Goal: Navigation & Orientation: Find specific page/section

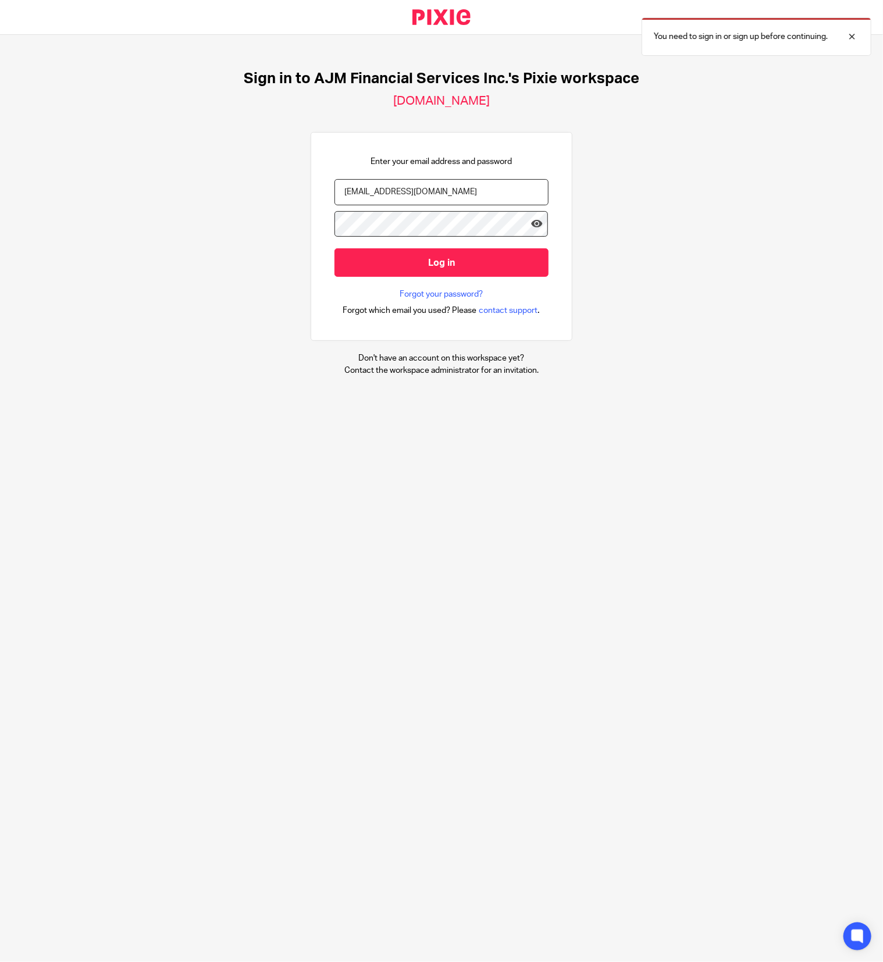
click at [422, 261] on input "Log in" at bounding box center [441, 262] width 214 height 28
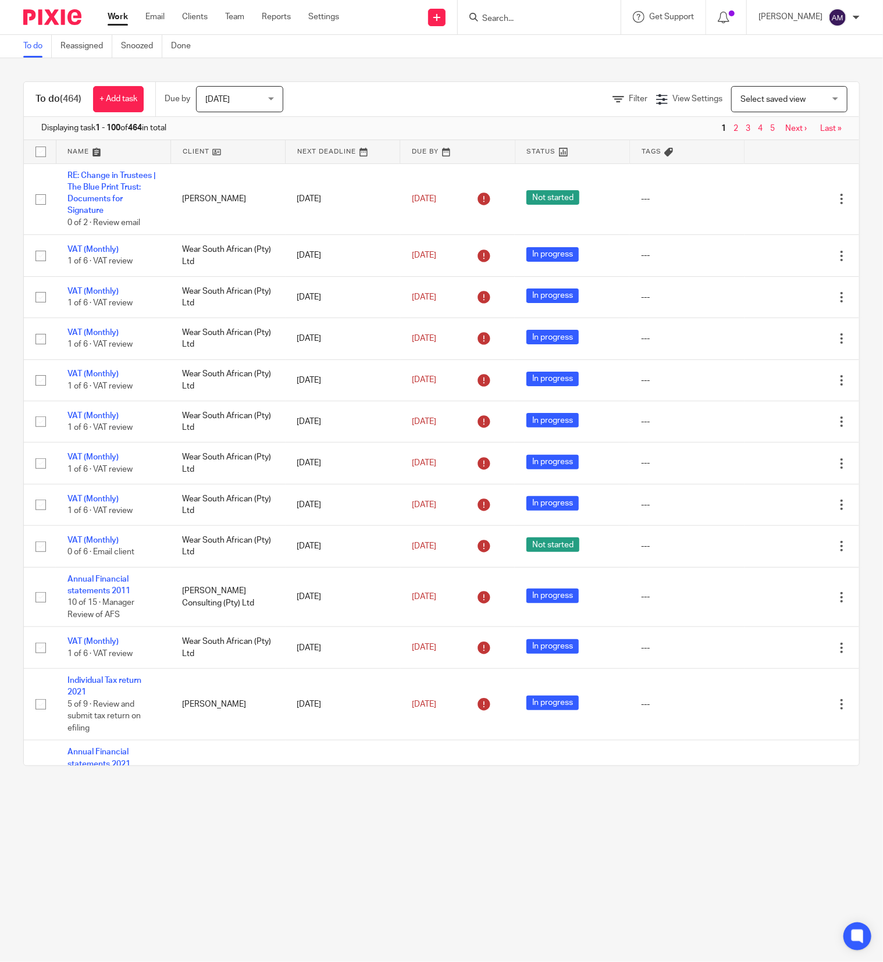
click at [509, 15] on input "Search" at bounding box center [533, 19] width 105 height 10
type input "ajm"
click at [565, 51] on link at bounding box center [576, 50] width 197 height 27
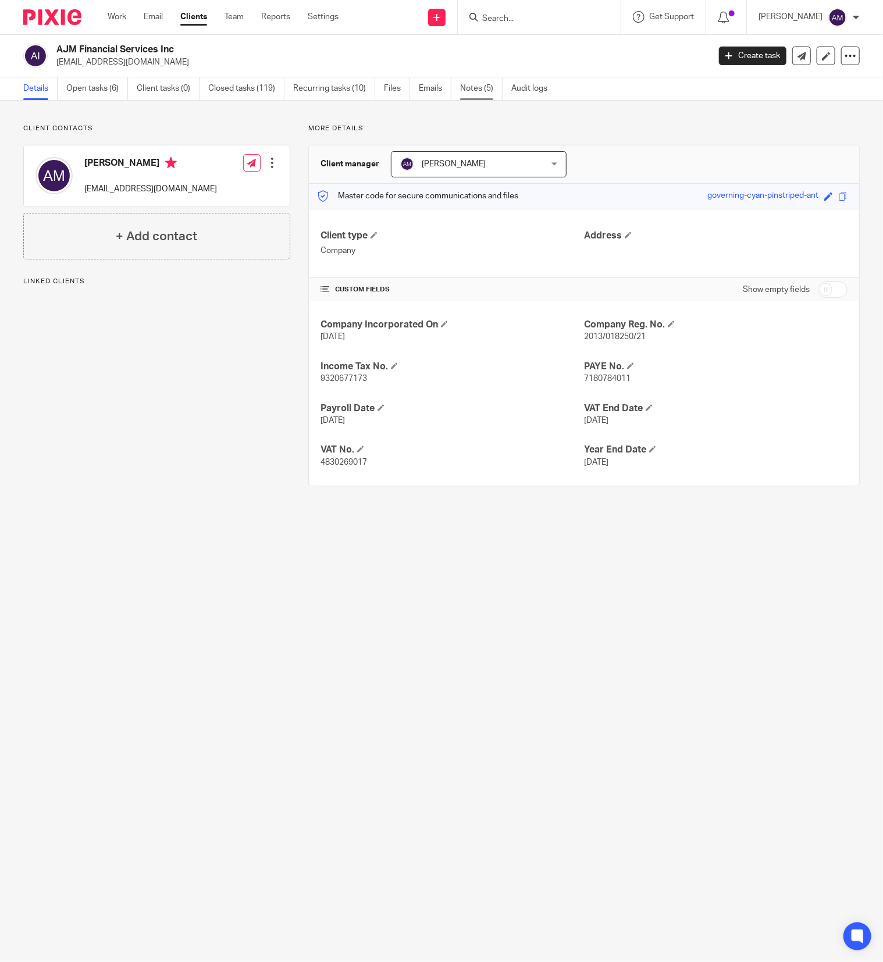
click at [476, 85] on link "Notes (5)" at bounding box center [481, 88] width 42 height 23
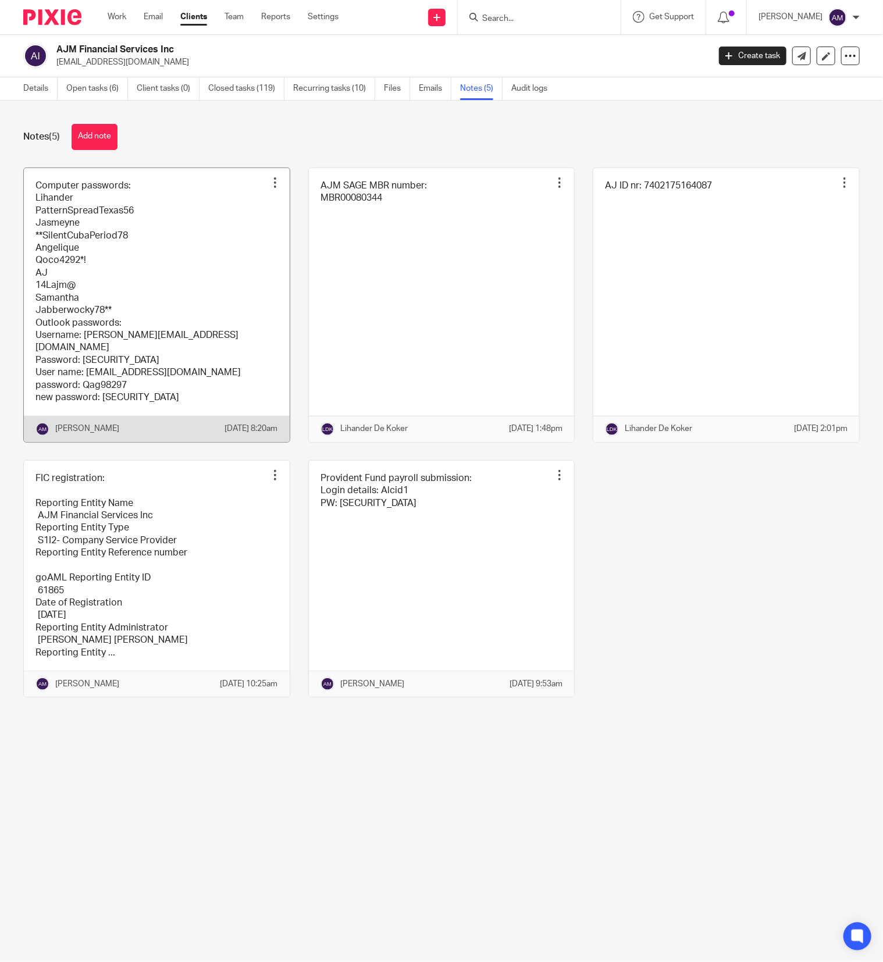
click at [219, 287] on link at bounding box center [157, 305] width 266 height 274
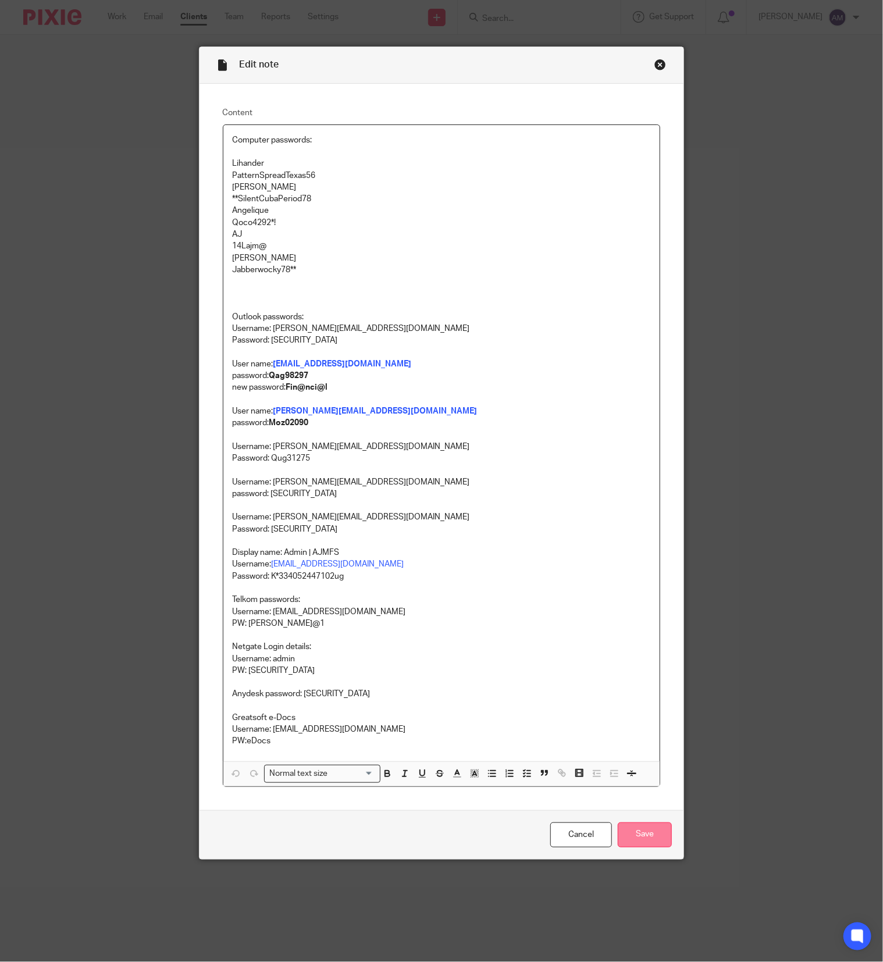
click at [641, 847] on input "Save" at bounding box center [644, 834] width 54 height 25
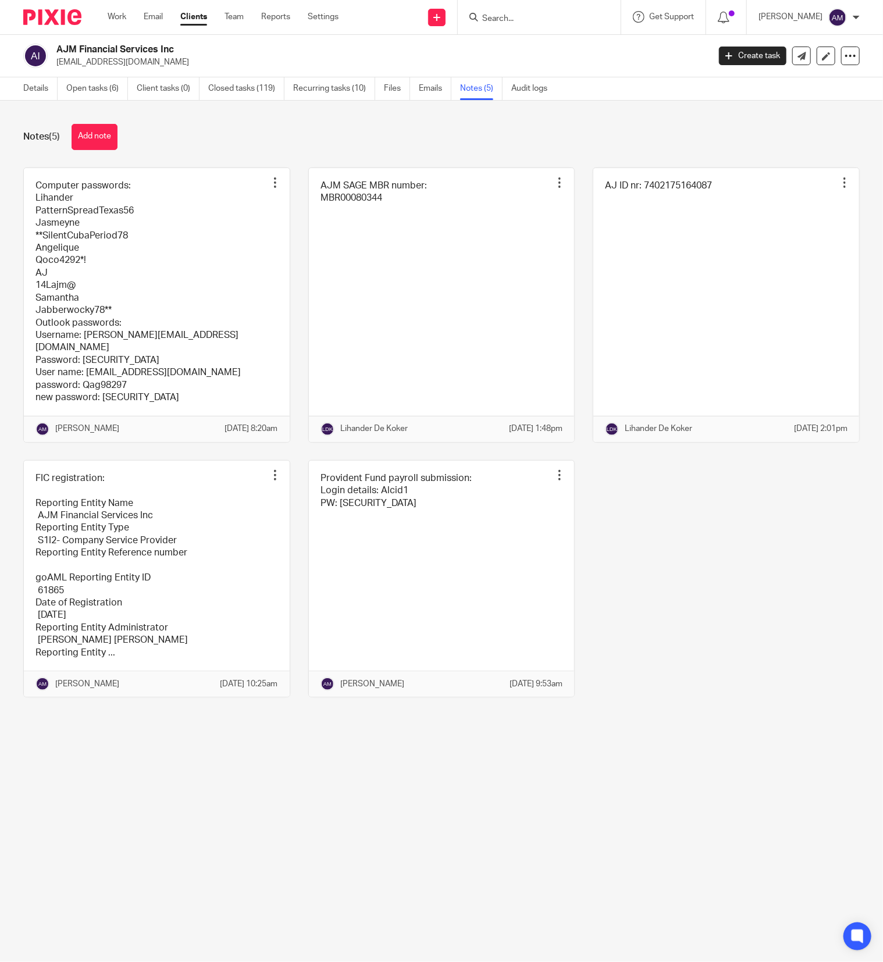
click at [517, 18] on input "Search" at bounding box center [533, 19] width 105 height 10
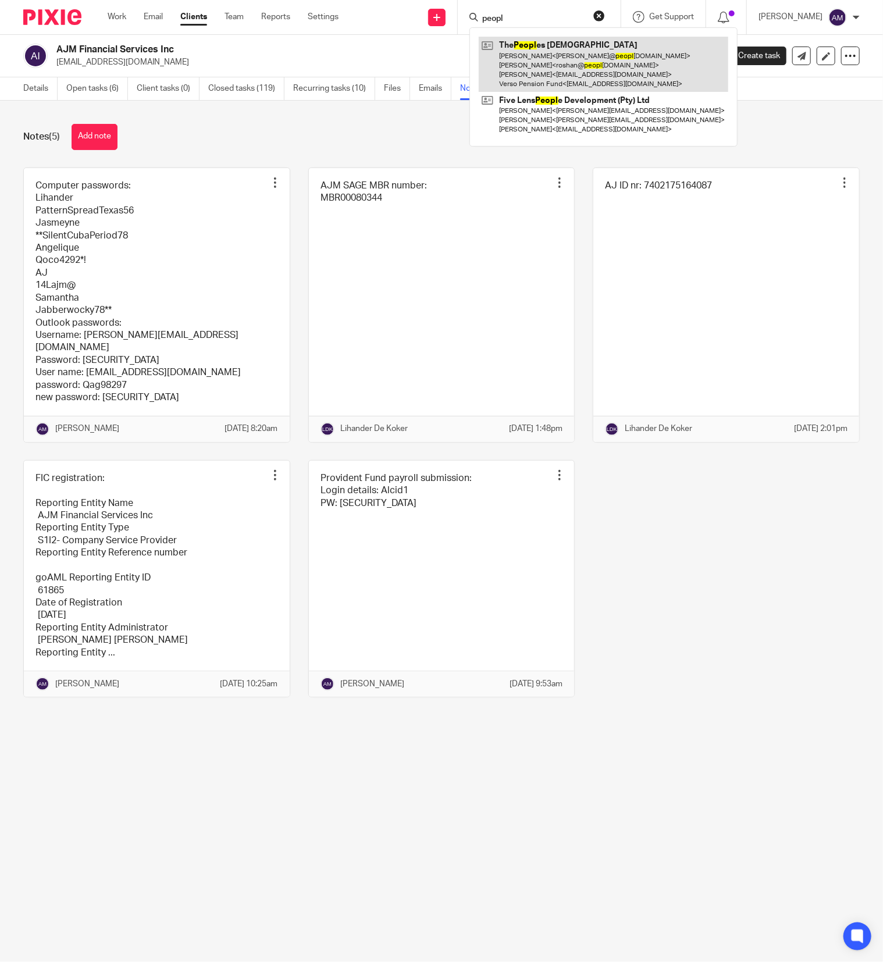
type input "peopl"
click at [556, 55] on link at bounding box center [602, 64] width 249 height 55
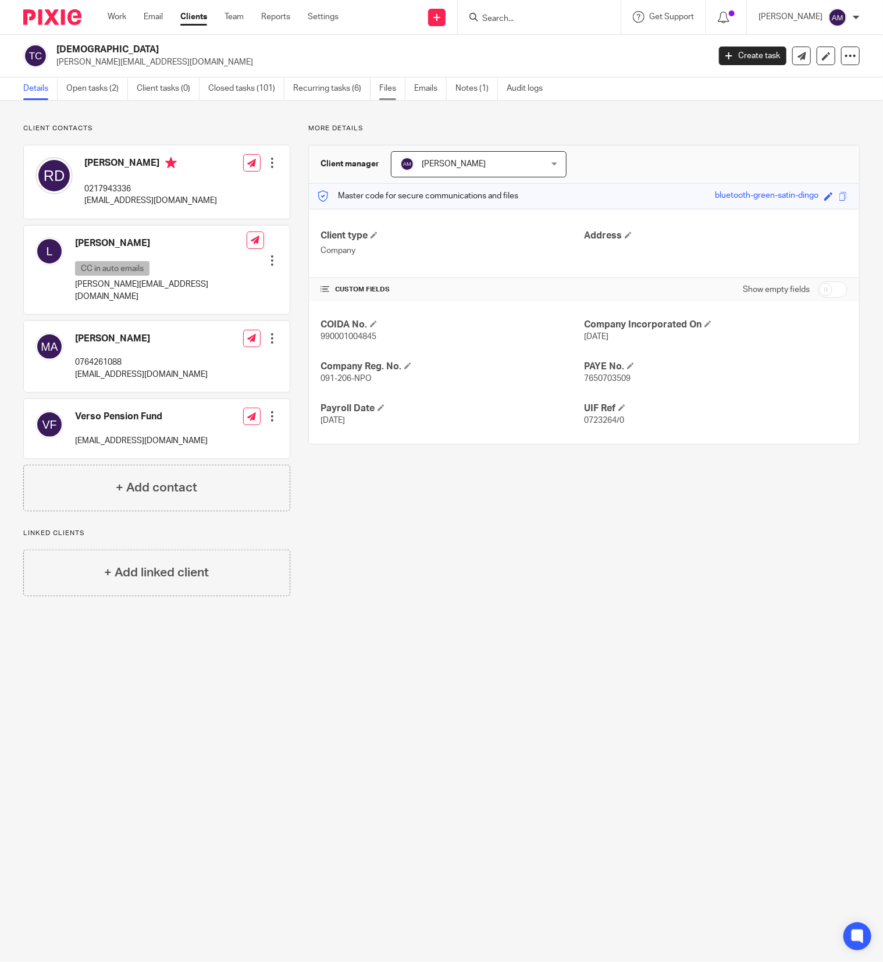
click at [390, 87] on link "Files" at bounding box center [392, 88] width 26 height 23
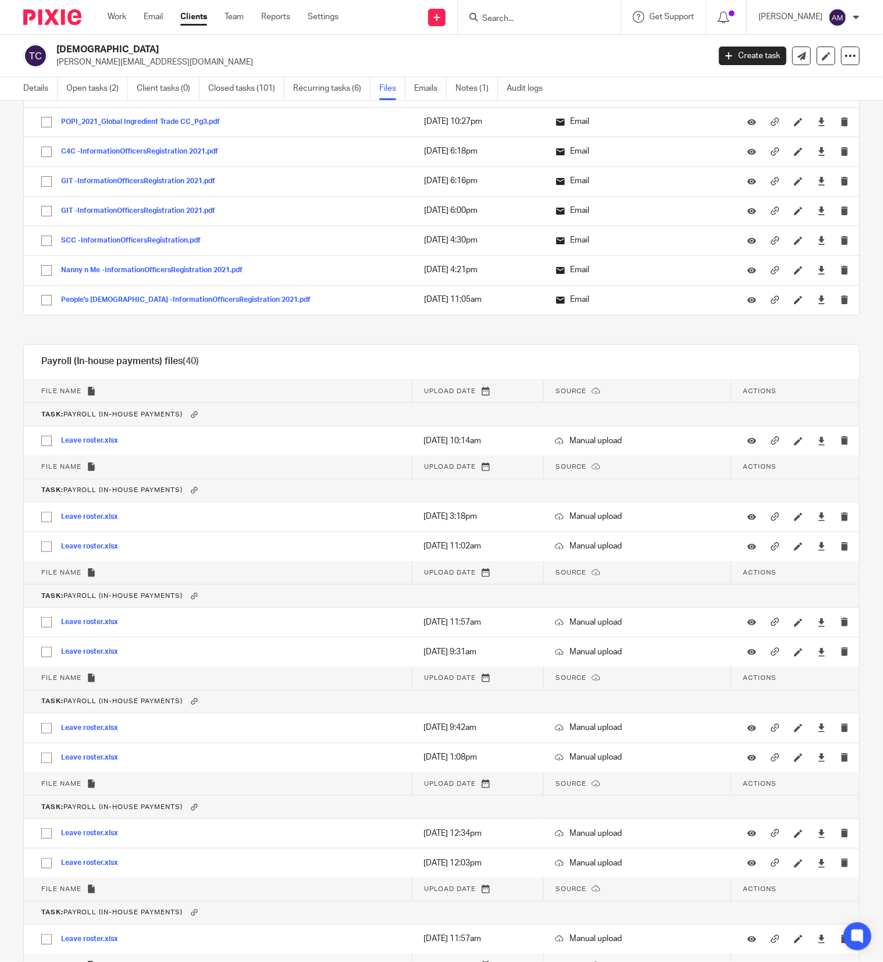
scroll to position [8721, 0]
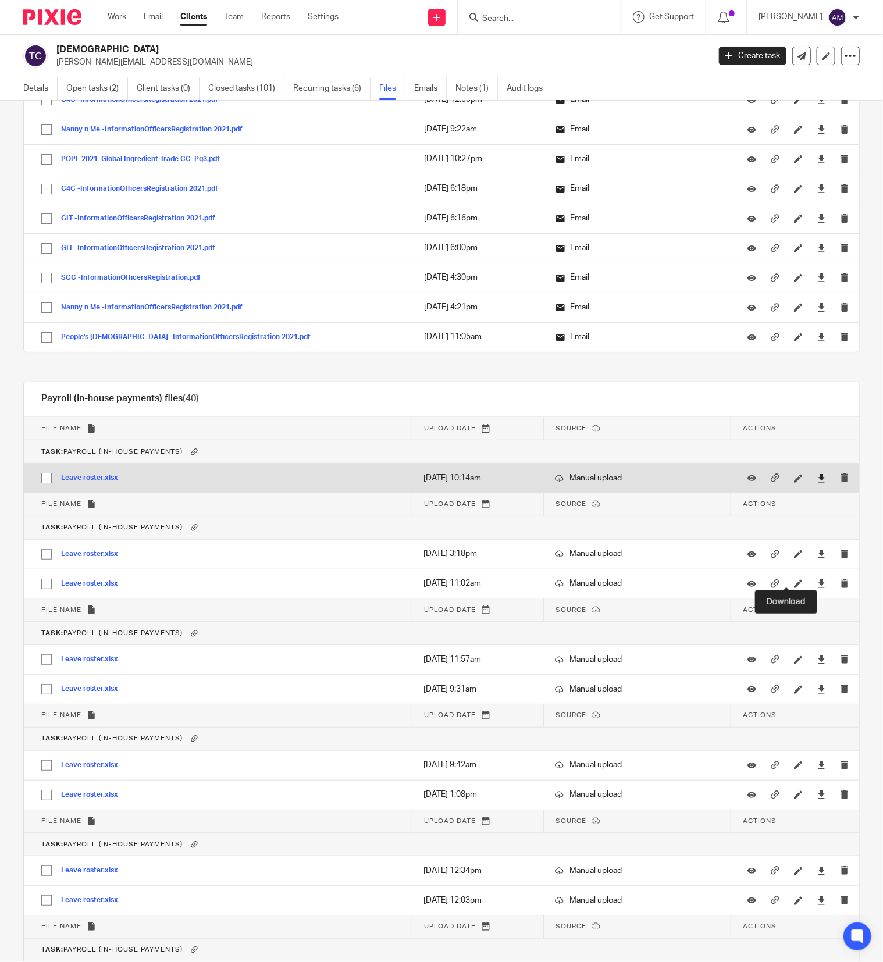
click at [817, 483] on icon at bounding box center [821, 478] width 9 height 9
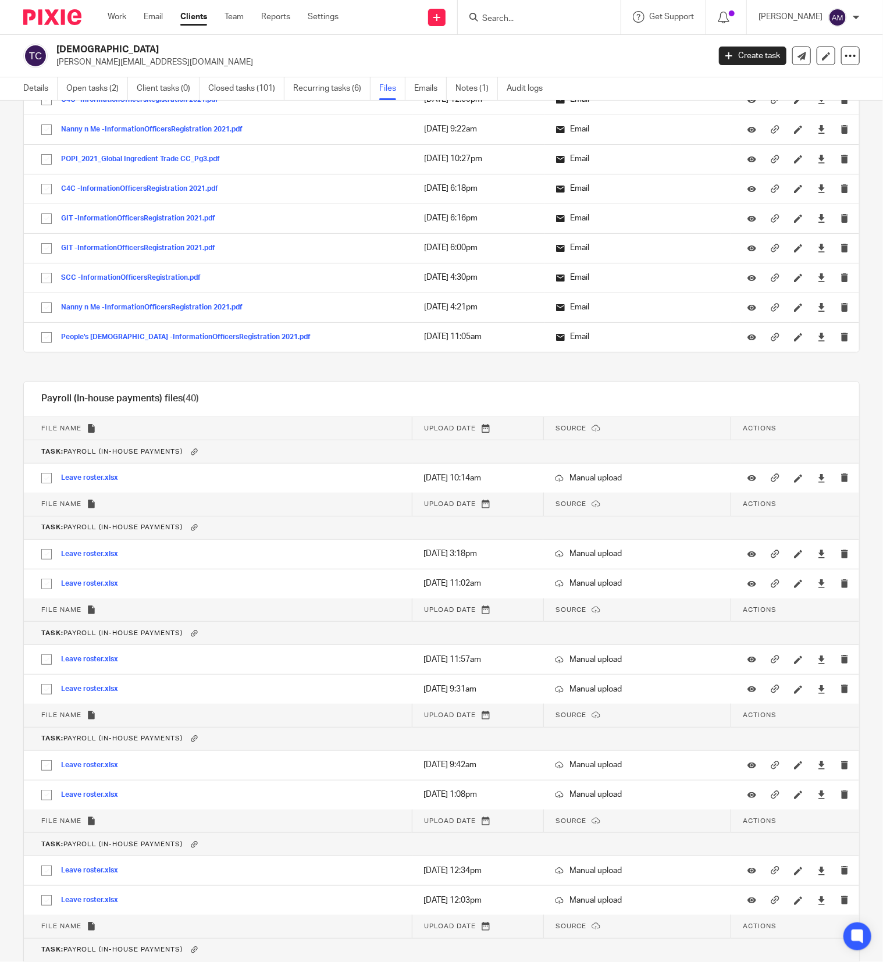
click at [249, 52] on h2 "The Peoples Church" at bounding box center [314, 50] width 516 height 12
click at [523, 19] on input "Search" at bounding box center [533, 19] width 105 height 10
click at [523, 10] on form at bounding box center [543, 17] width 124 height 15
click at [540, 10] on form at bounding box center [543, 17] width 124 height 15
click at [557, 22] on input "Search" at bounding box center [533, 19] width 105 height 10
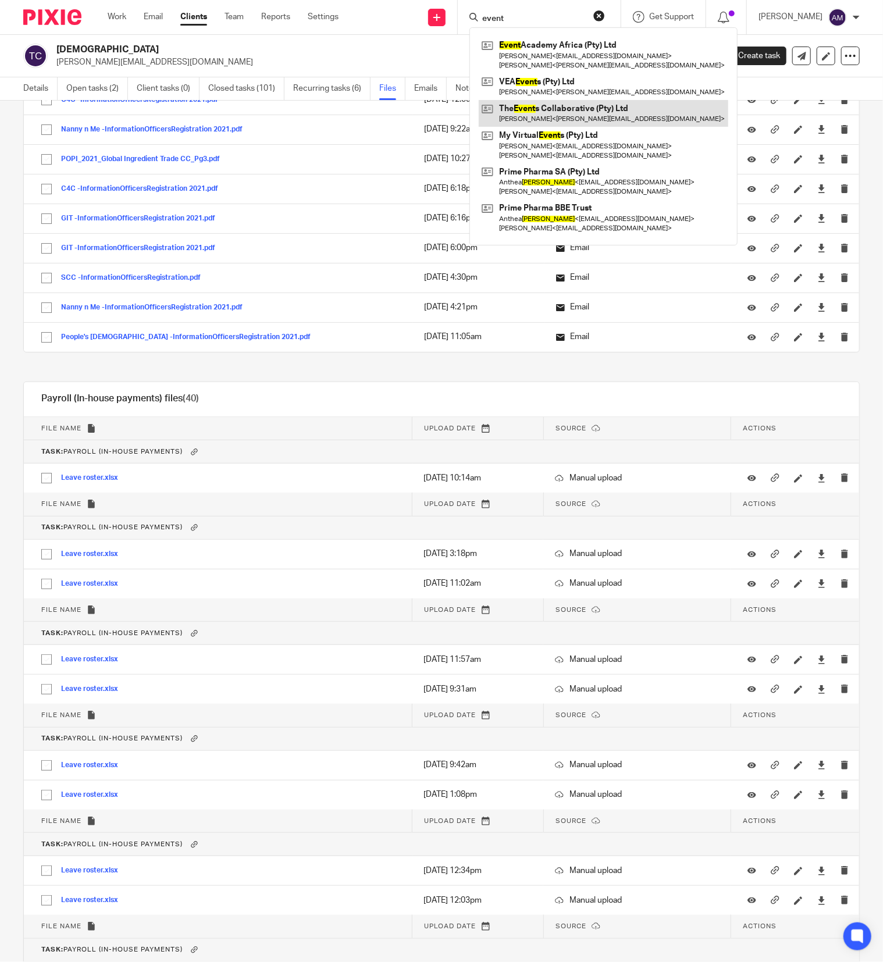
type input "event"
click at [594, 112] on link at bounding box center [602, 113] width 249 height 27
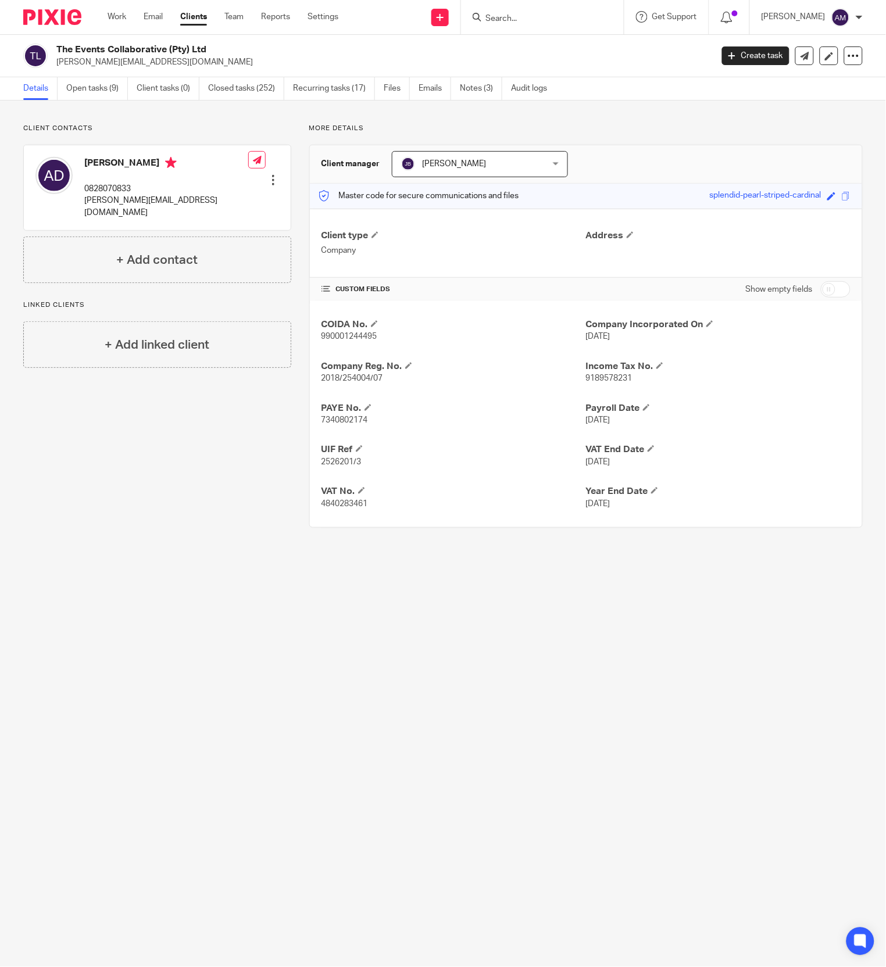
click at [557, 17] on input "Search" at bounding box center [536, 19] width 105 height 10
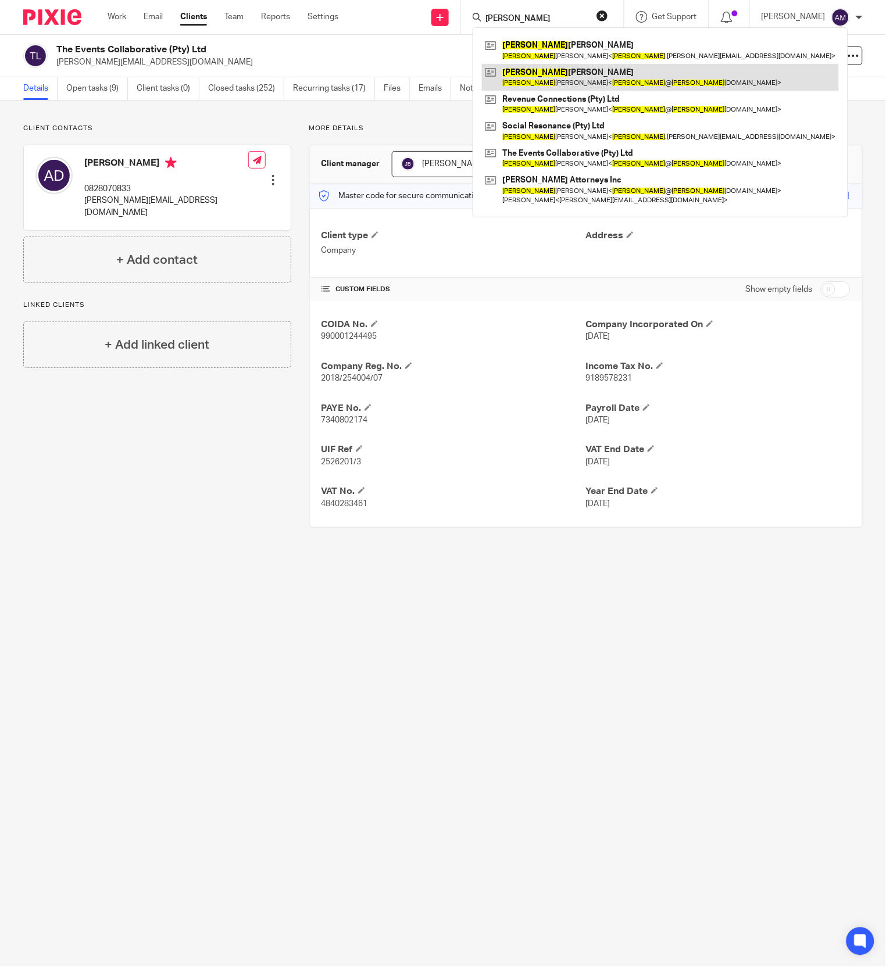
type input "[PERSON_NAME]"
click at [559, 81] on link at bounding box center [660, 77] width 357 height 27
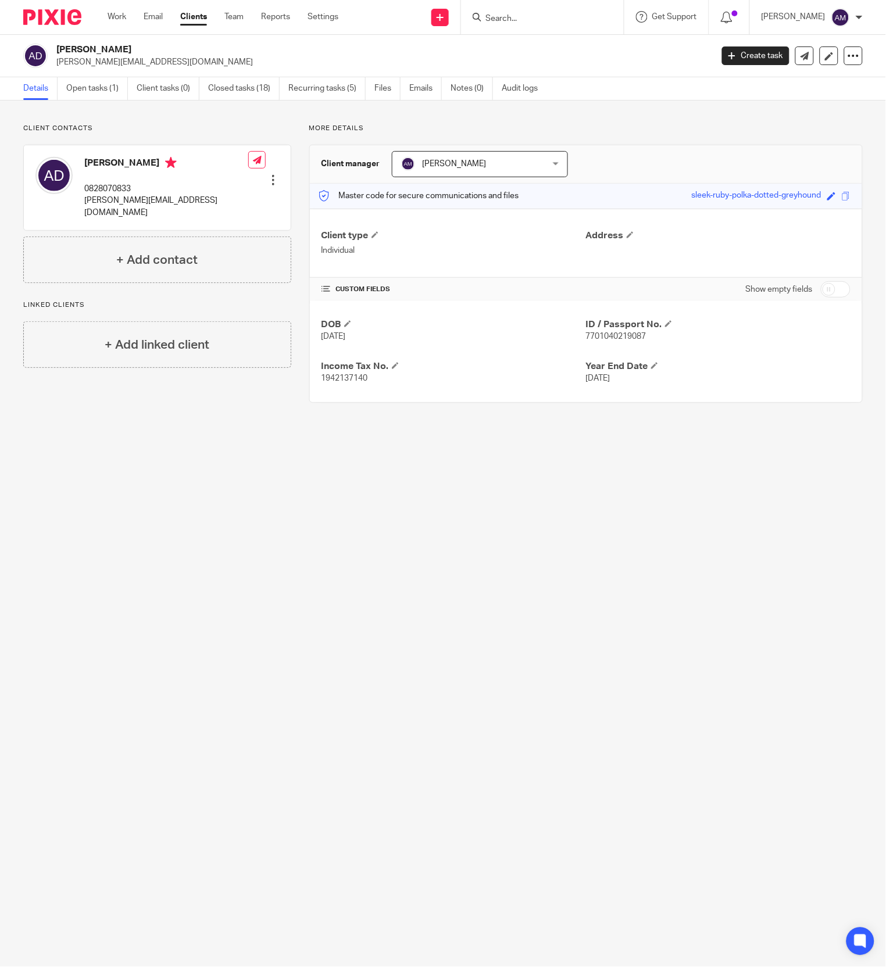
click at [416, 573] on main "Alison Dixon alison@alisondixon.co.za Create task Export data Merge Archive cli…" at bounding box center [443, 483] width 886 height 967
click at [523, 14] on input "Search" at bounding box center [536, 19] width 105 height 10
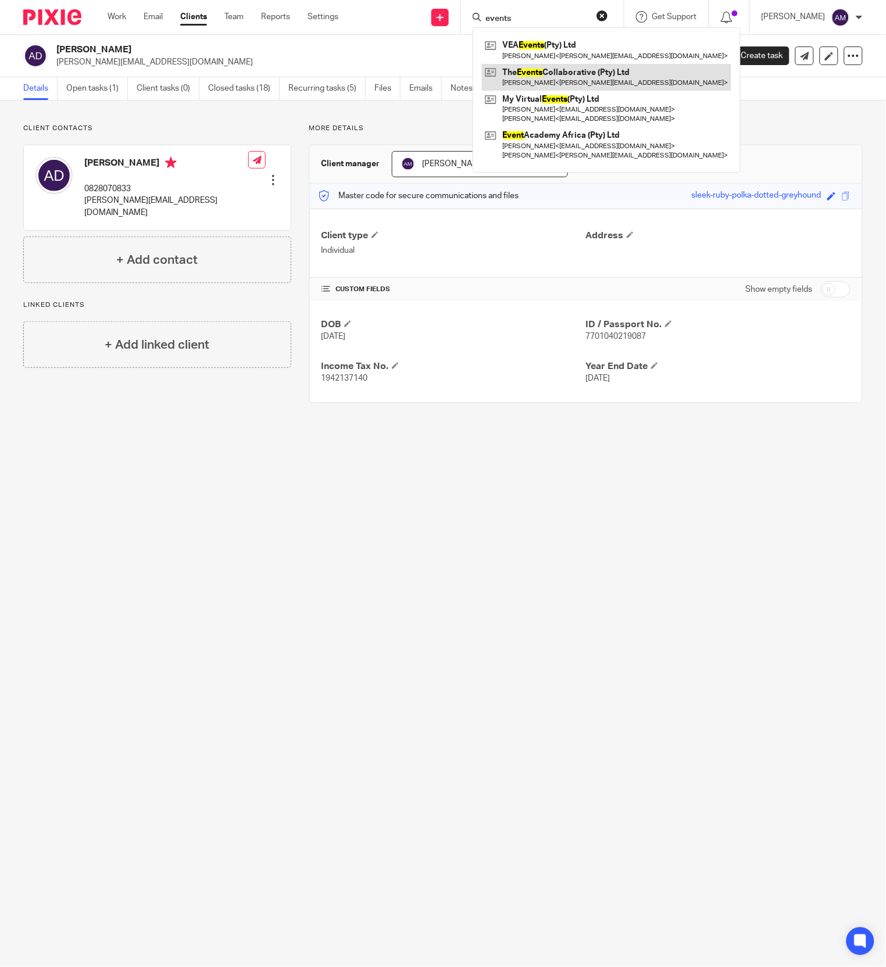
type input "events"
click at [574, 83] on link at bounding box center [606, 77] width 249 height 27
